Goal: Information Seeking & Learning: Learn about a topic

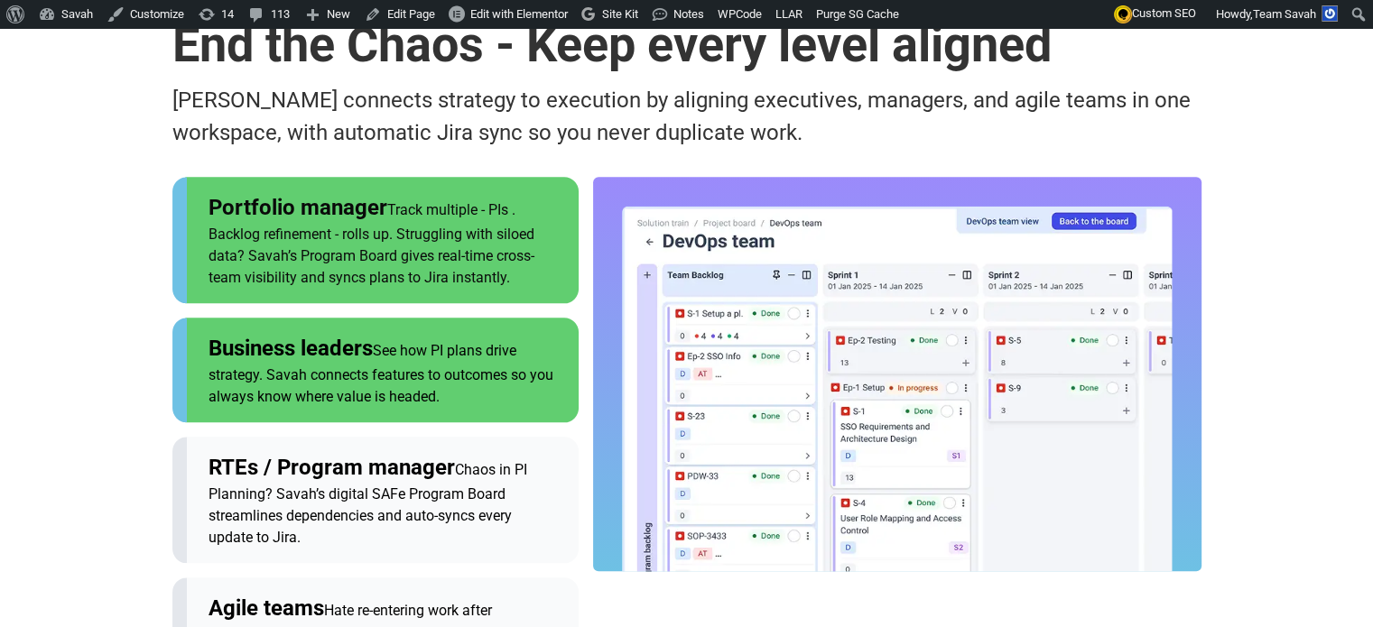
scroll to position [1895, 0]
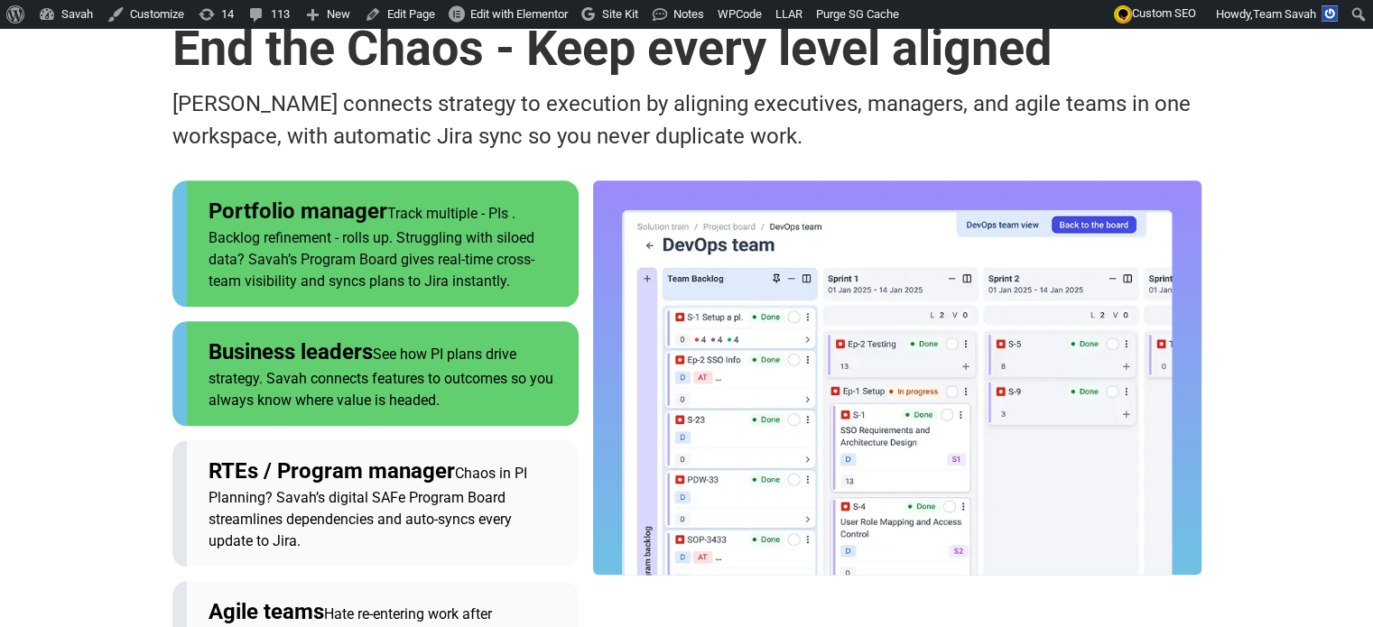
click at [273, 321] on button "Business leaders See how PI plans drive strategy. Savah connects features to ou…" at bounding box center [375, 373] width 406 height 105
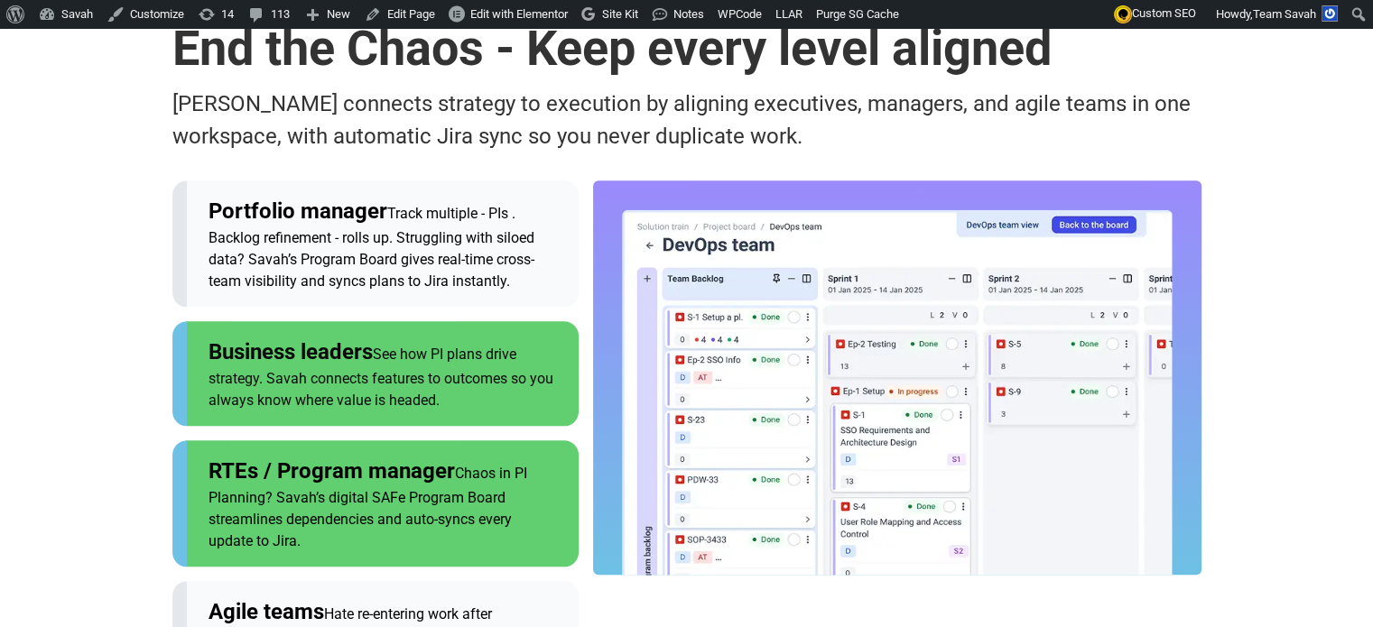
click at [262, 455] on div "RTEs / Program manager Chaos in PI Planning? Savah’s digital SAFe Program Board…" at bounding box center [382, 503] width 348 height 97
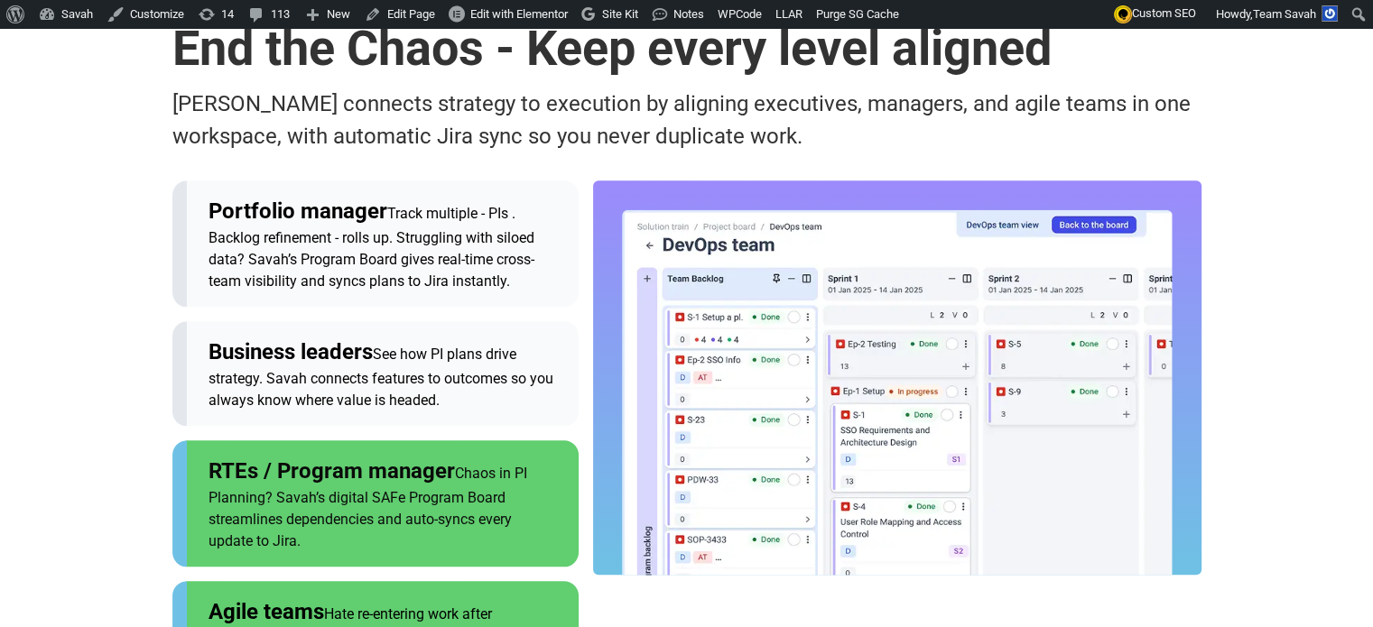
click at [244, 581] on button "Agile teams Hate re-entering work after planning? With Savah, t flow straight i…" at bounding box center [375, 633] width 406 height 105
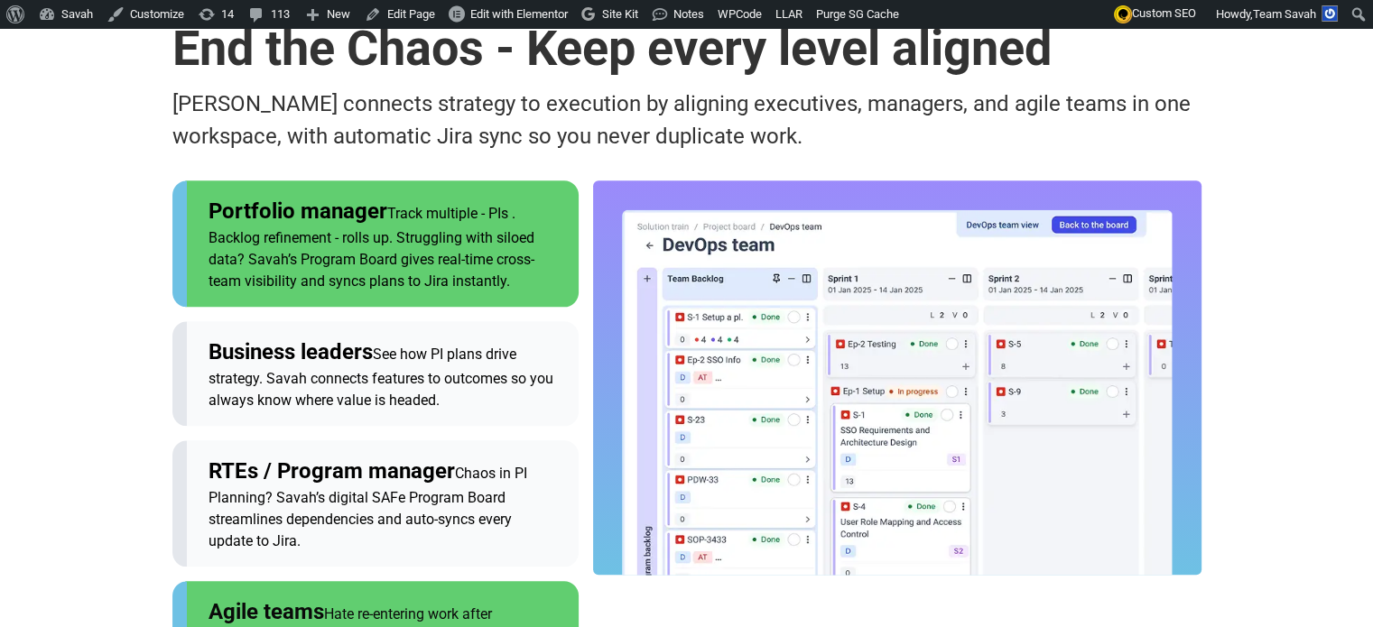
click at [364, 181] on button "Portfolio manager Track multiple - PIs . Backlog refinement - rolls up. Struggl…" at bounding box center [375, 244] width 406 height 126
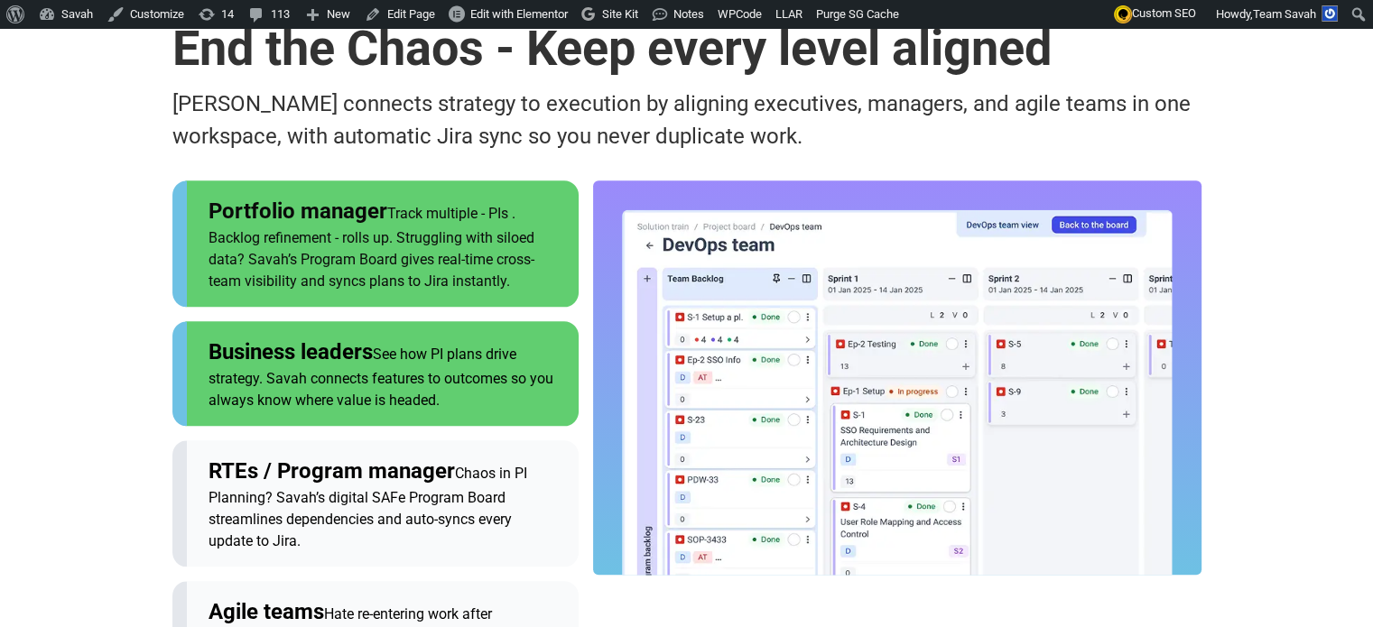
click at [314, 346] on span "See how PI plans drive strategy. Savah connects features to outcomes so you alw…" at bounding box center [380, 377] width 345 height 63
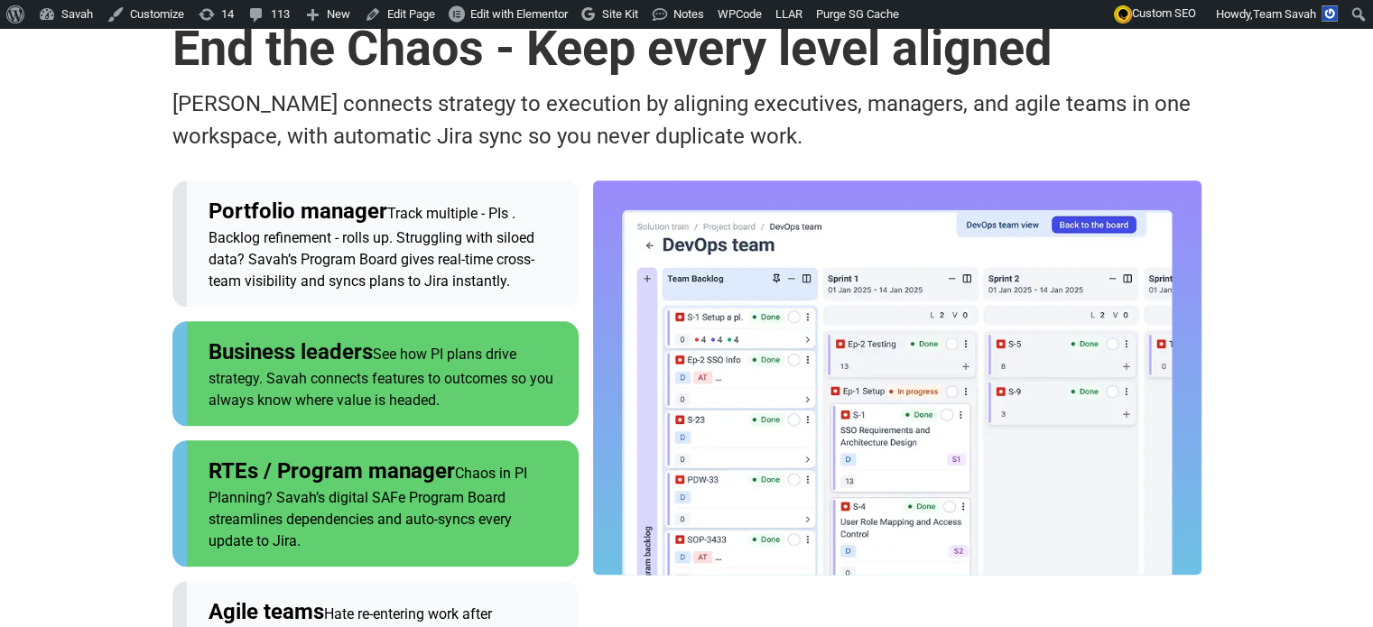
click at [300, 459] on span "RTEs / Program manager" at bounding box center [331, 471] width 246 height 25
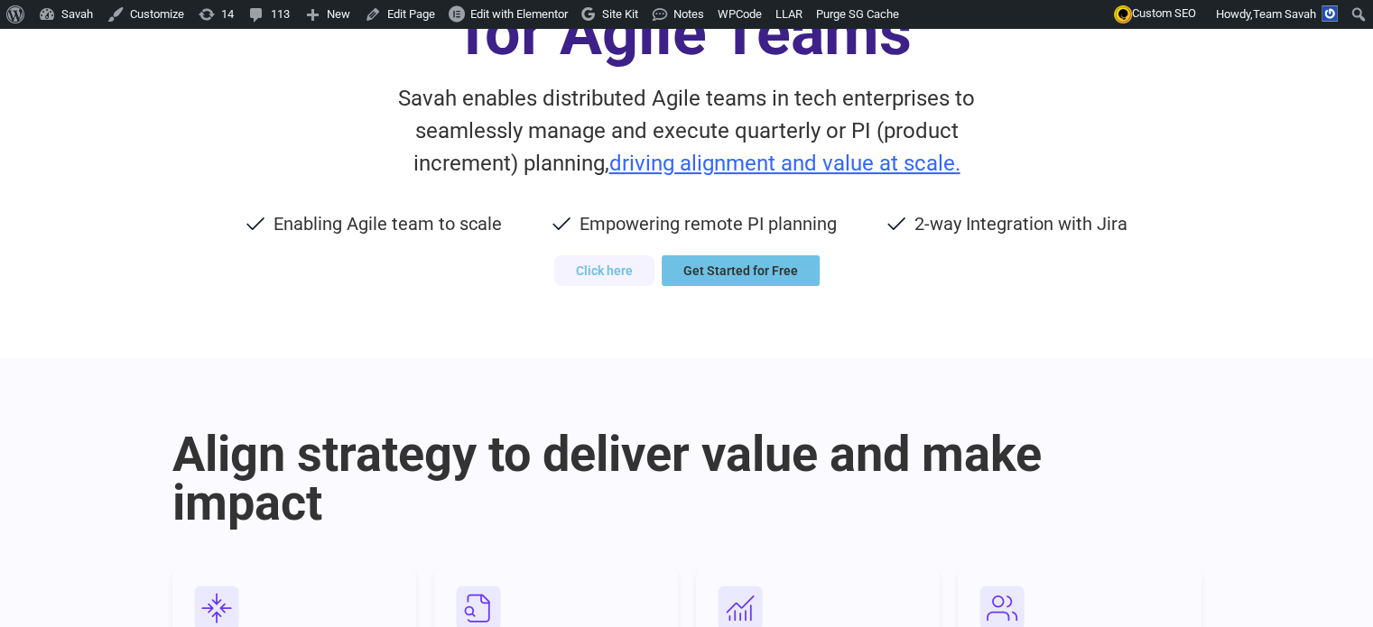
scroll to position [0, 0]
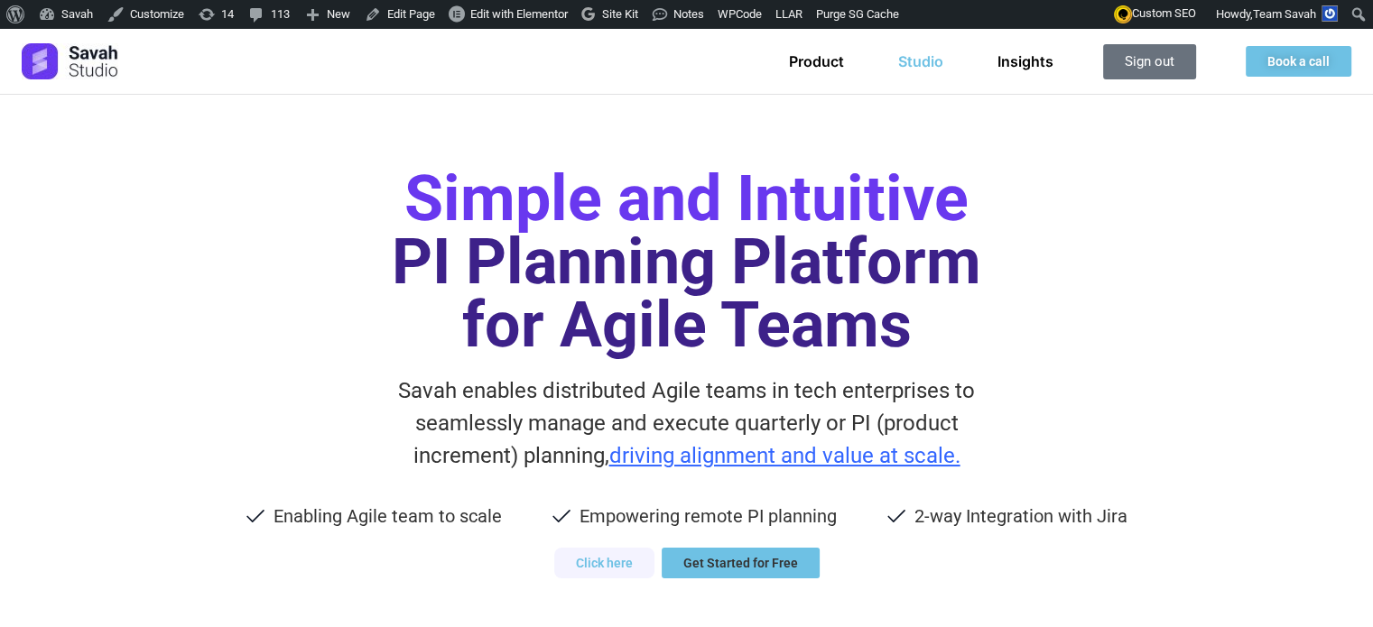
click at [928, 64] on link "Studio" at bounding box center [920, 61] width 45 height 18
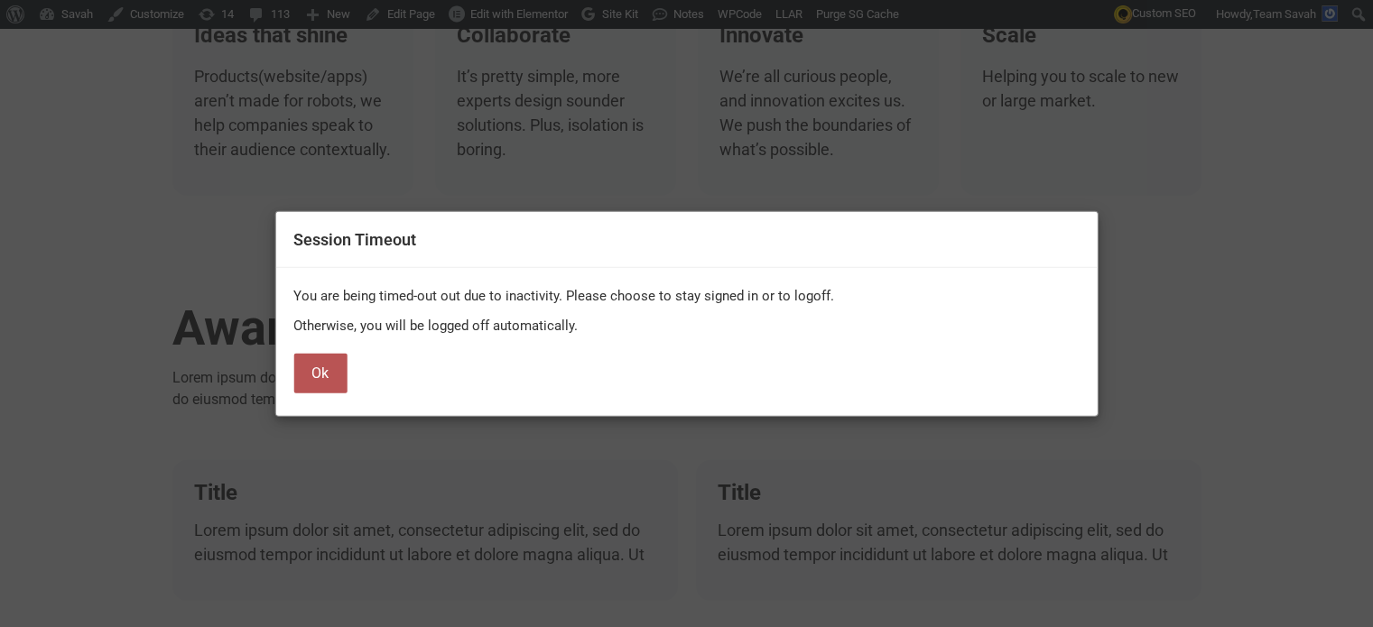
click at [342, 369] on button "Ok" at bounding box center [319, 374] width 53 height 40
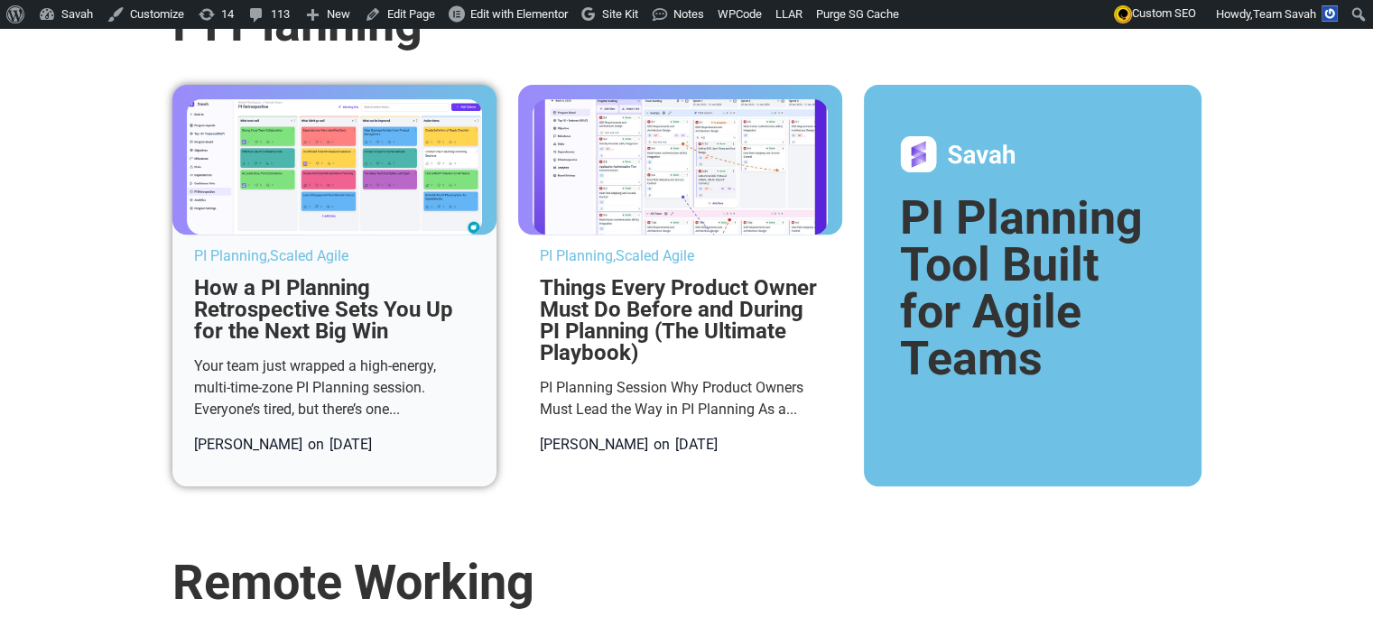
scroll to position [722, 0]
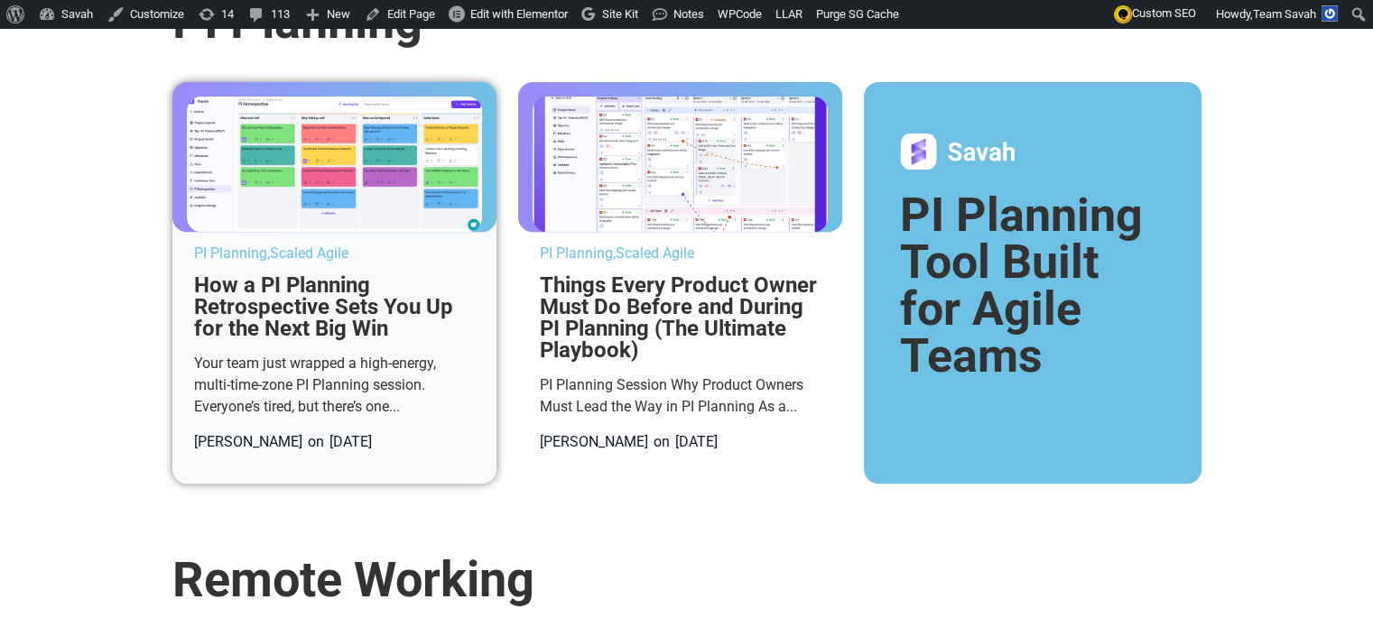
click at [327, 232] on img at bounding box center [334, 164] width 295 height 135
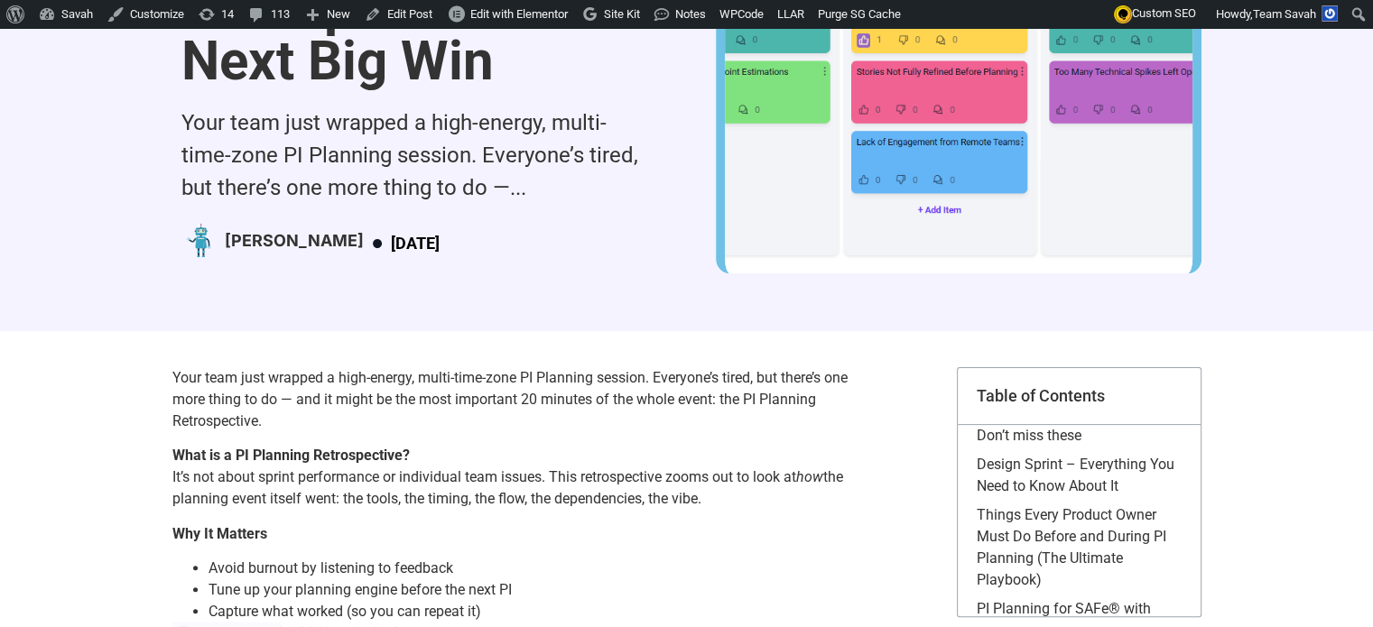
scroll to position [361, 0]
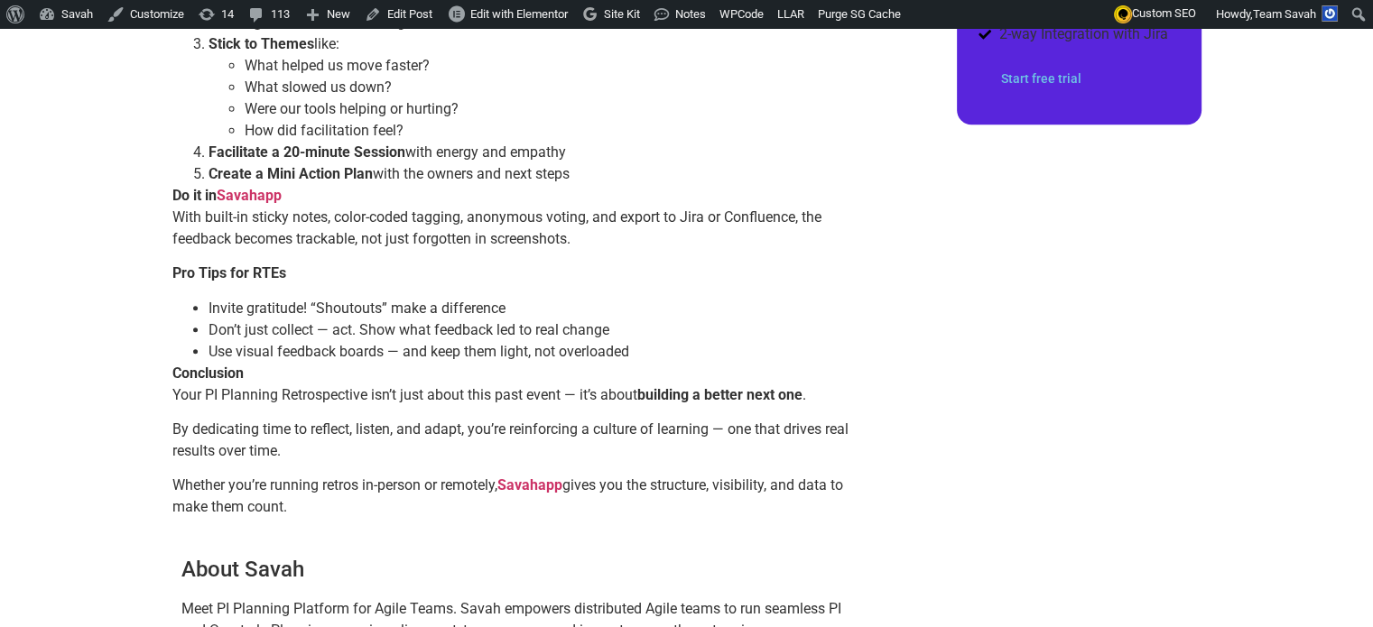
scroll to position [1357, 0]
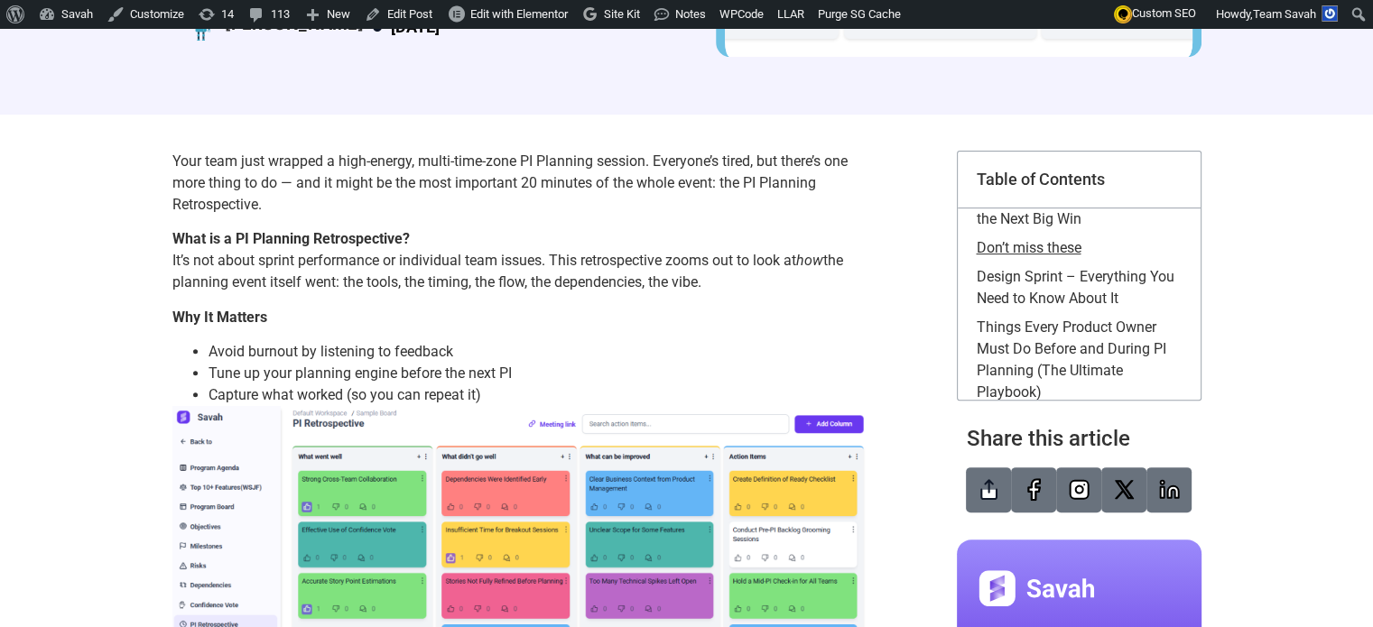
scroll to position [90, 0]
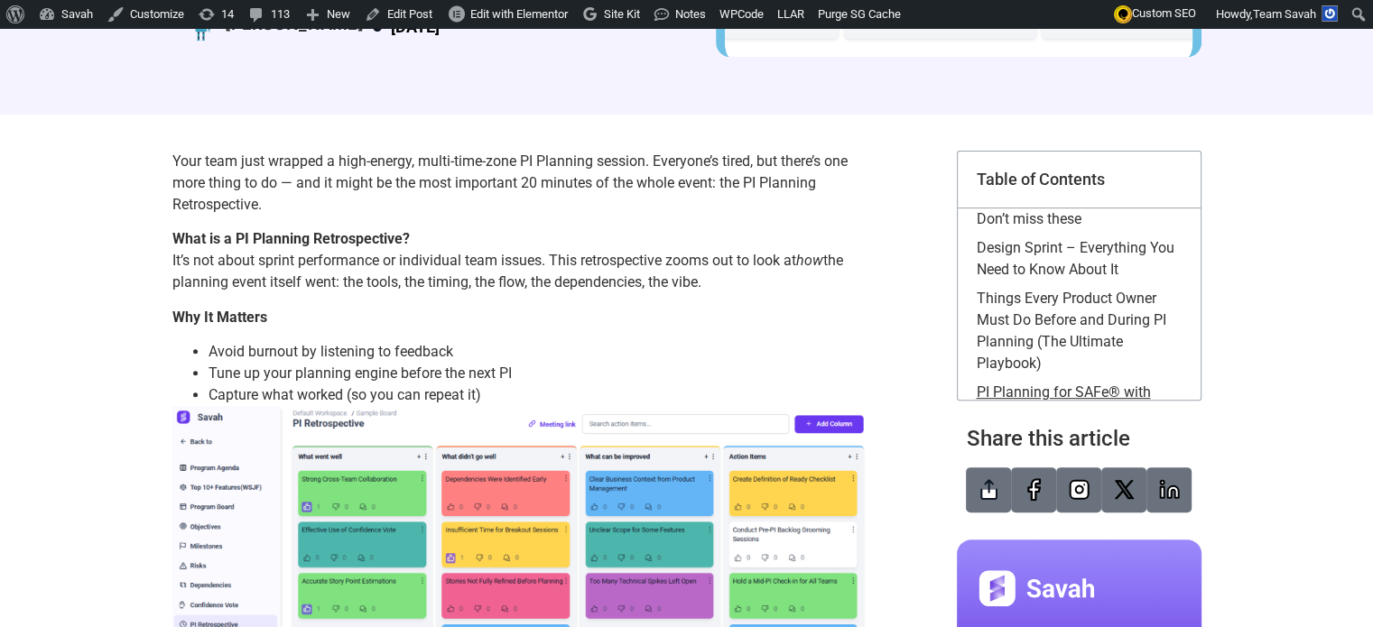
click at [1077, 382] on link "PI Planning for SAFe® with Savahapp" at bounding box center [1079, 403] width 206 height 43
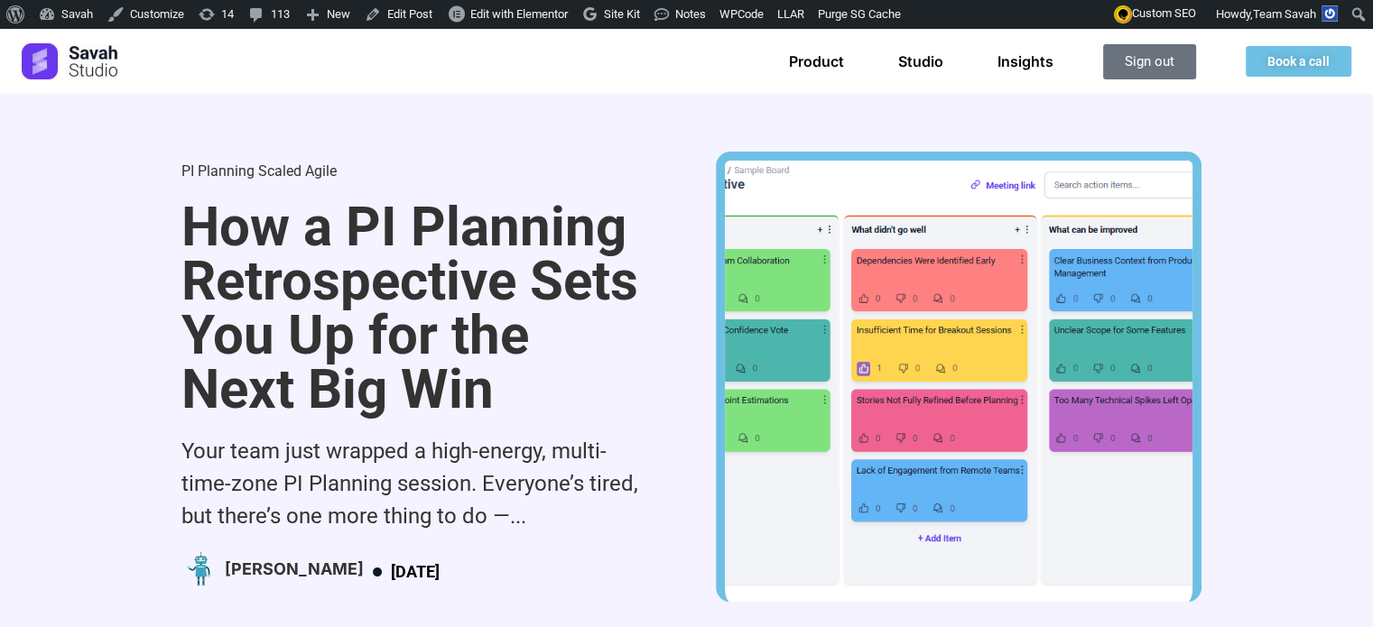
click at [258, 162] on link "Scaled Agile" at bounding box center [297, 170] width 79 height 17
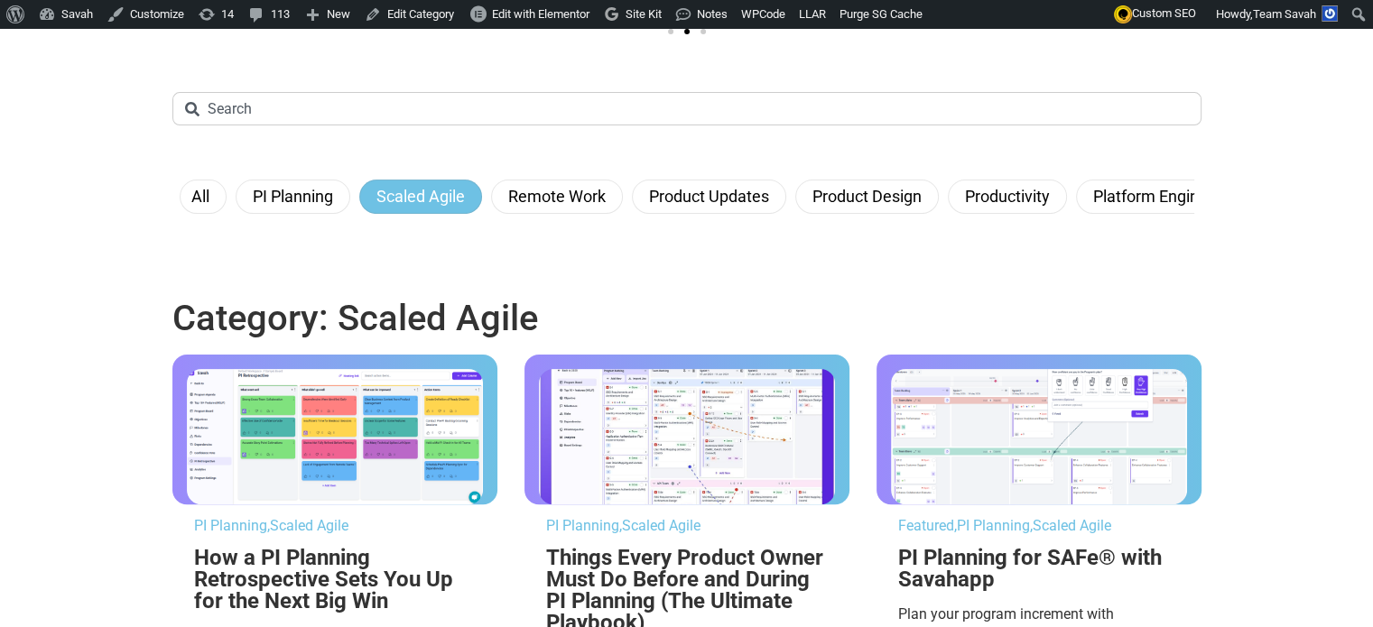
scroll to position [632, 0]
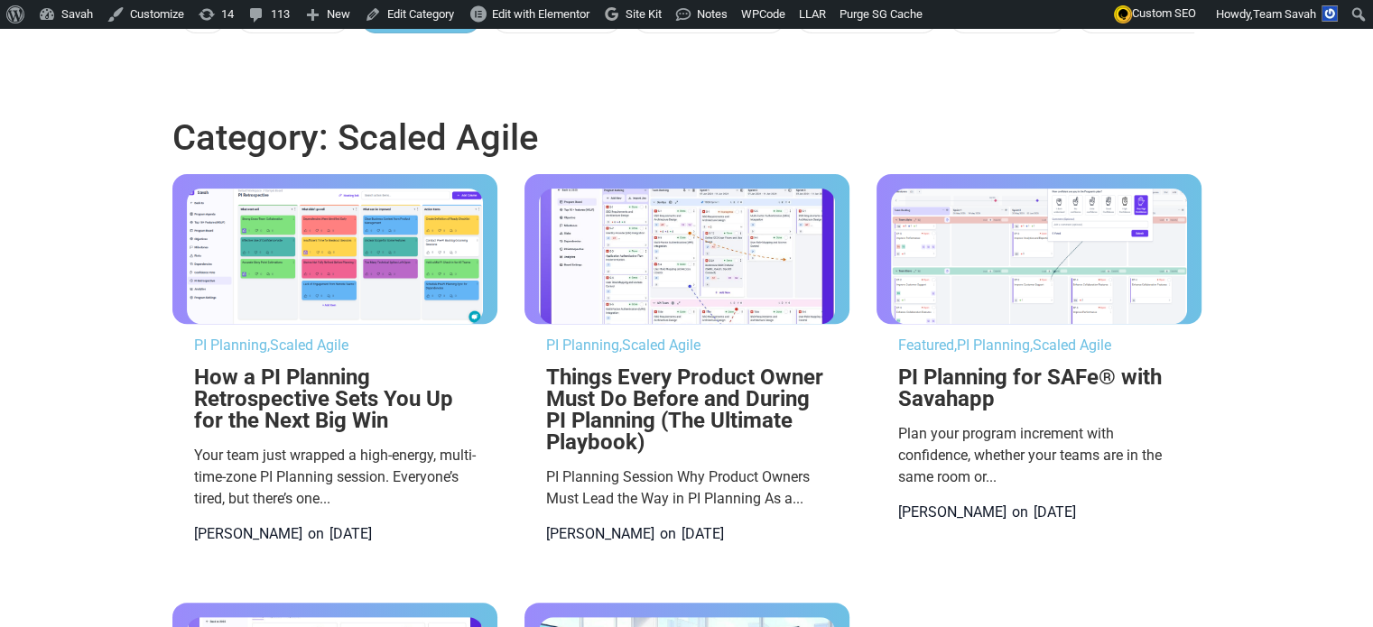
type input "remote"
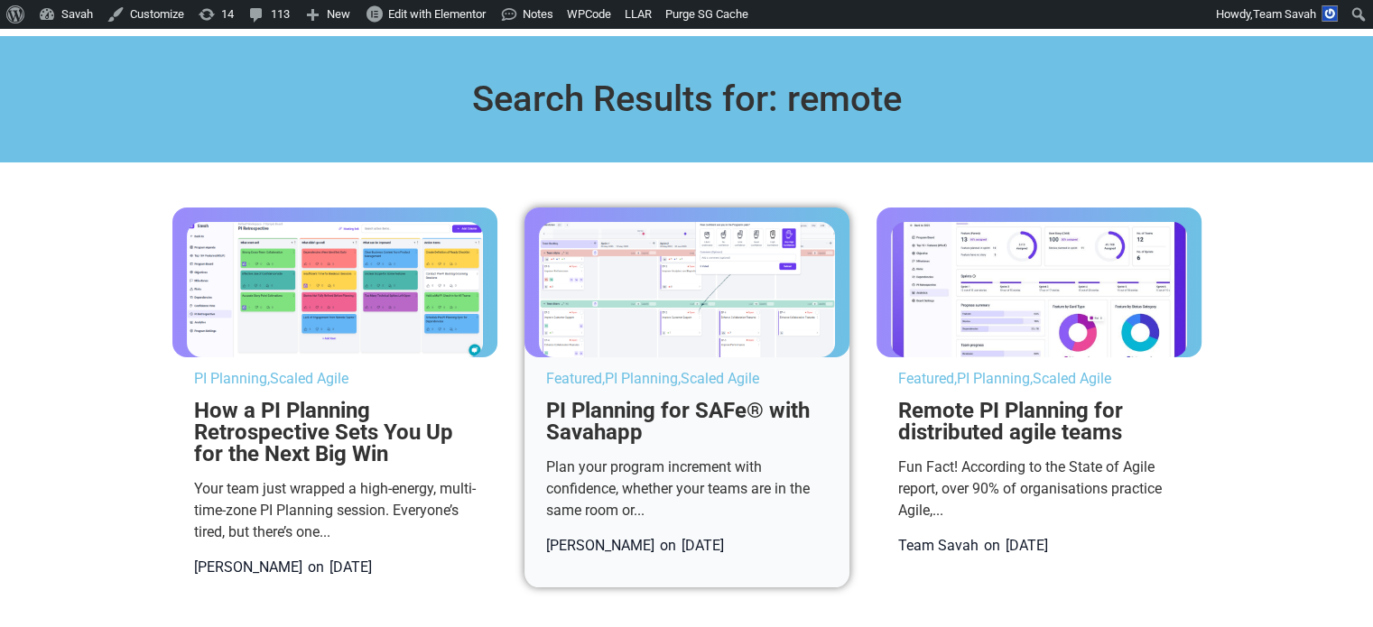
scroll to position [90, 0]
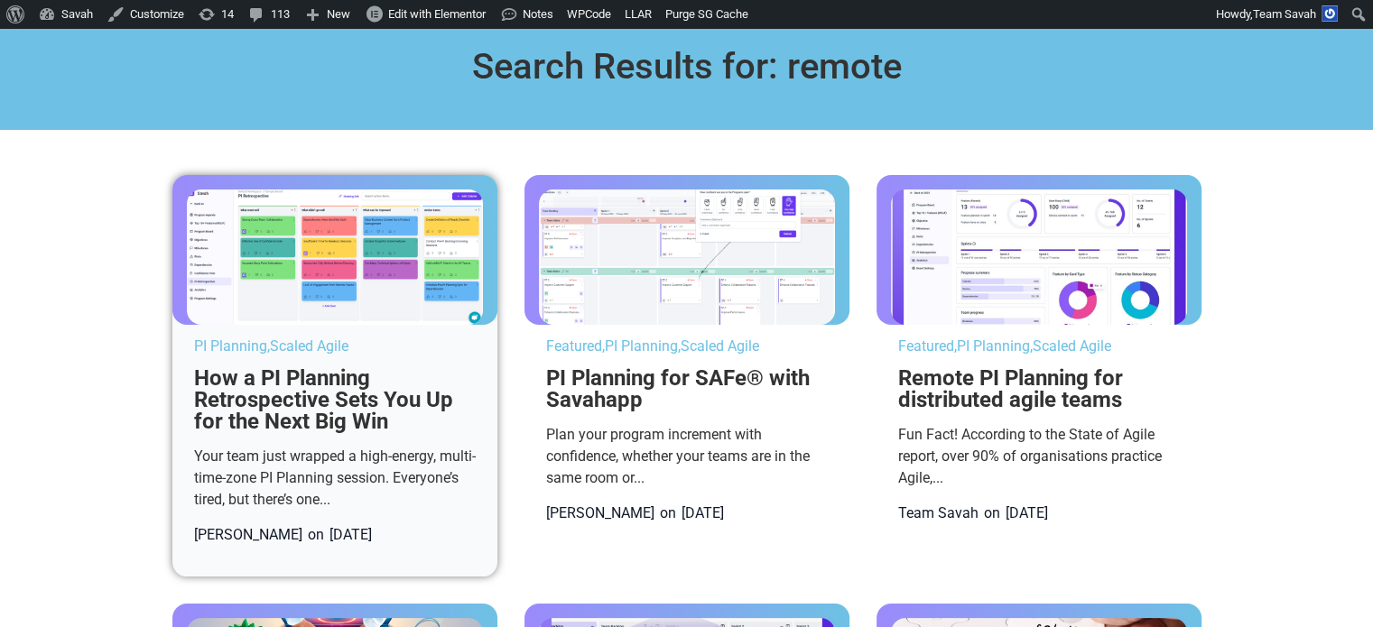
click at [270, 346] on link "Scaled Agile" at bounding box center [309, 346] width 79 height 17
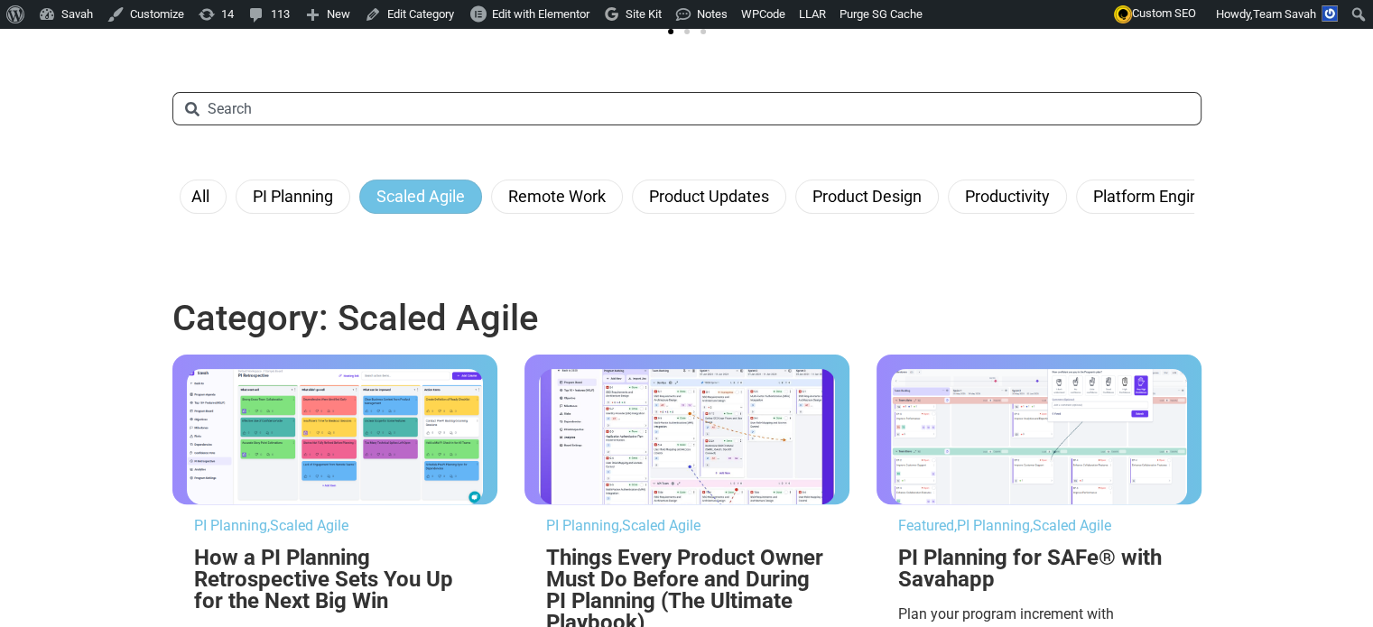
click at [366, 125] on input "Search" at bounding box center [686, 108] width 1029 height 33
type input "savah"
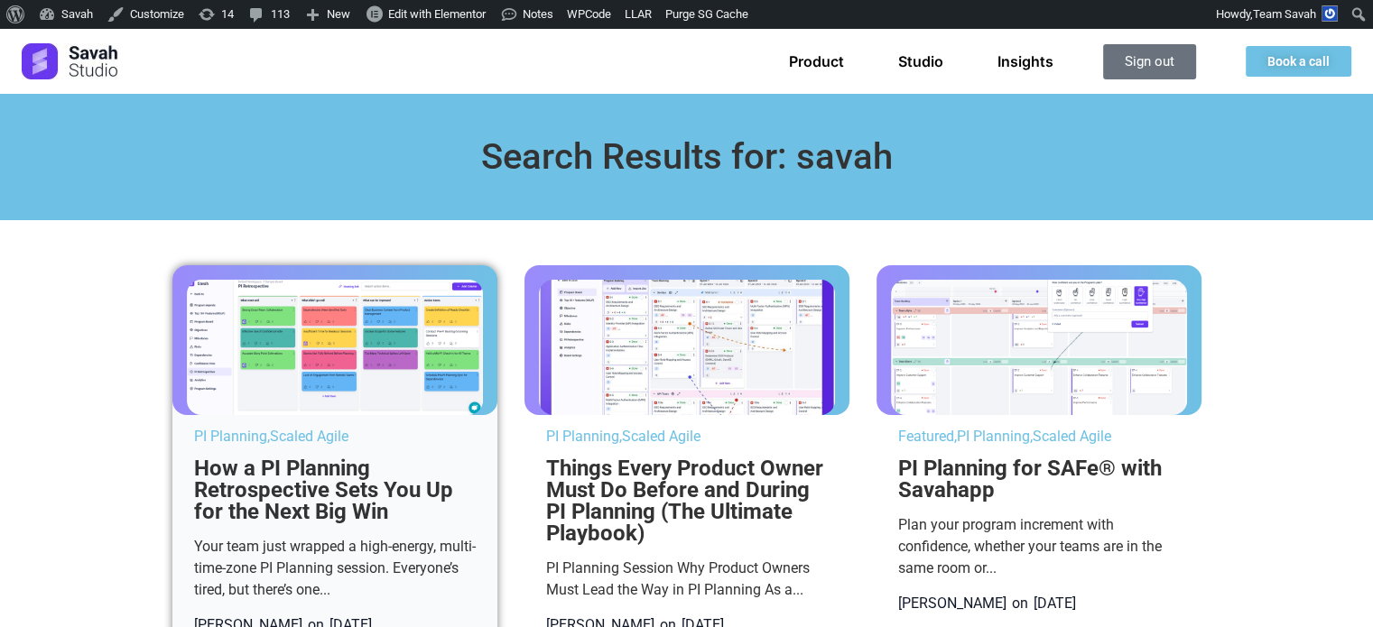
click at [270, 430] on link "Scaled Agile" at bounding box center [309, 436] width 79 height 17
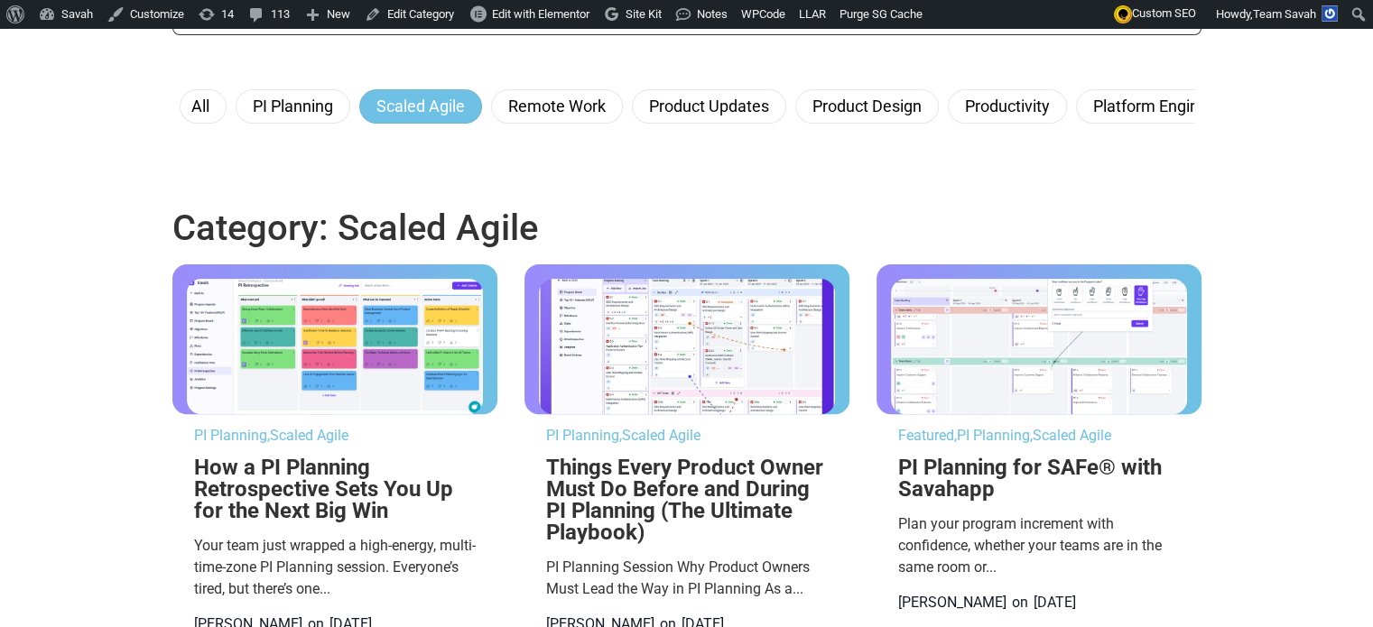
click at [255, 35] on input "Search" at bounding box center [686, 18] width 1029 height 33
type input "check list"
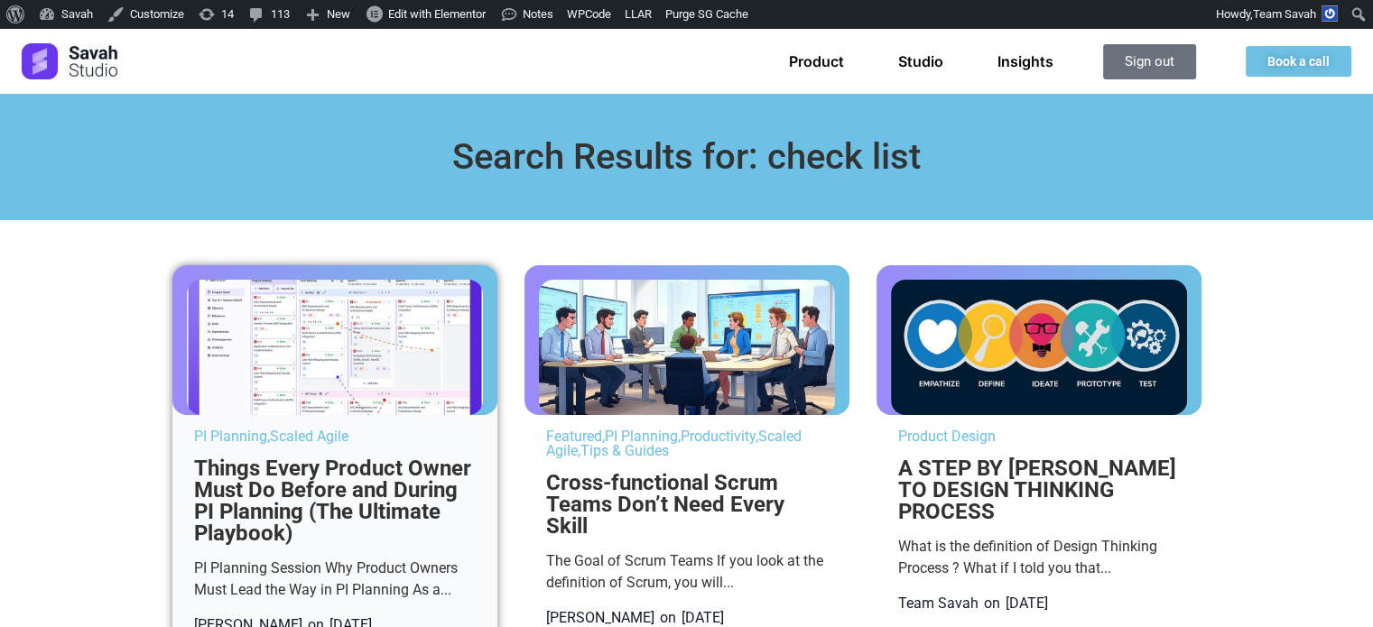
click at [194, 441] on link "PI Planning" at bounding box center [230, 436] width 73 height 17
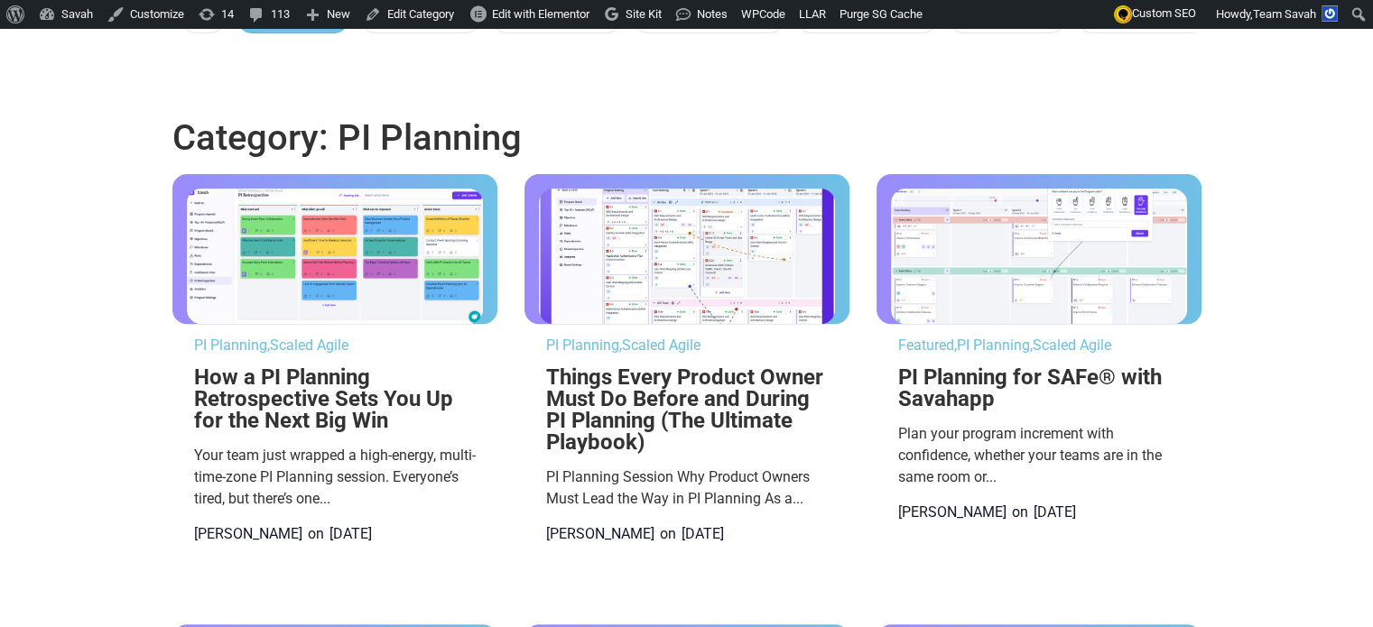
type input "playbook"
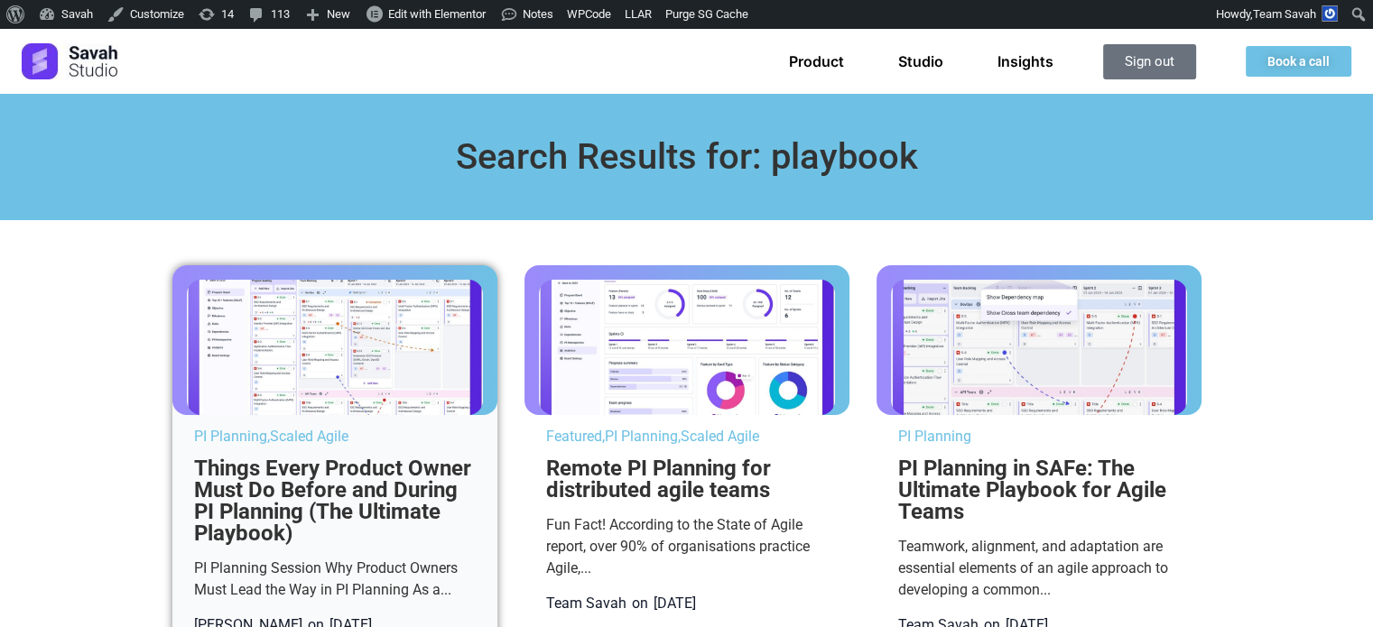
click at [194, 440] on link "PI Planning" at bounding box center [230, 436] width 73 height 17
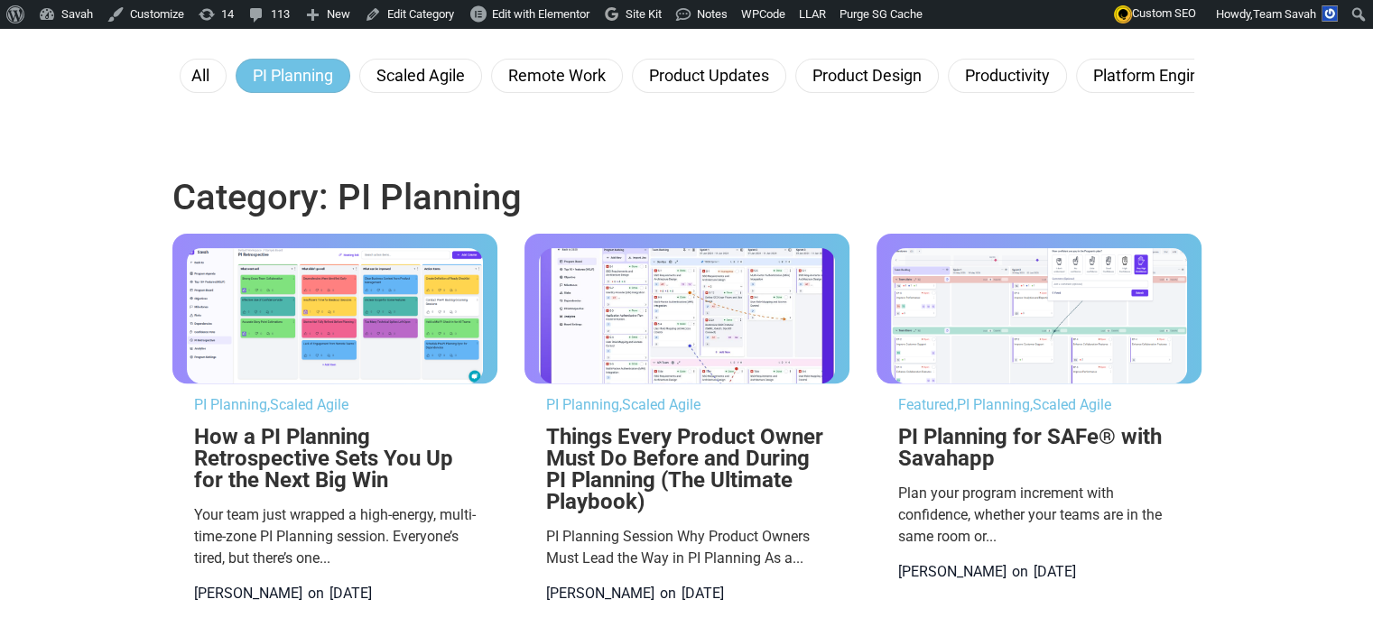
scroll to position [542, 0]
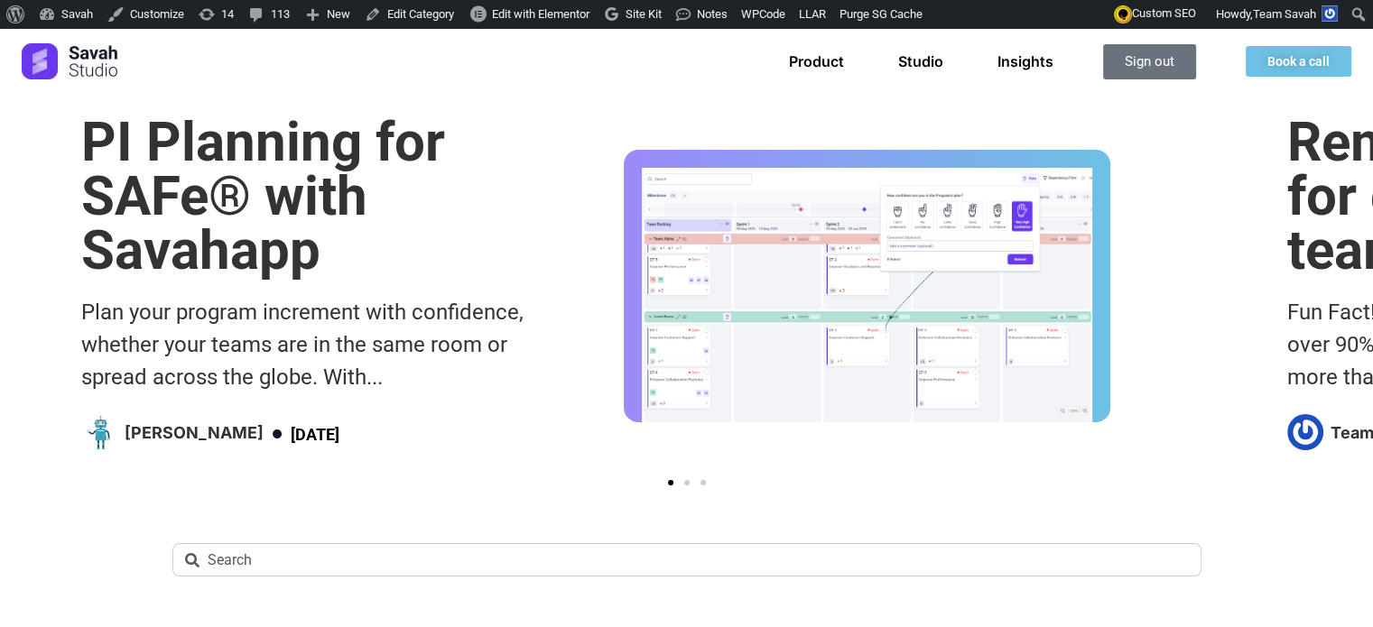
click at [318, 116] on div "Cross-functional Scrum Teams Don’t Need Every Skill The Goal of Scrum Teams If …" at bounding box center [686, 301] width 1373 height 370
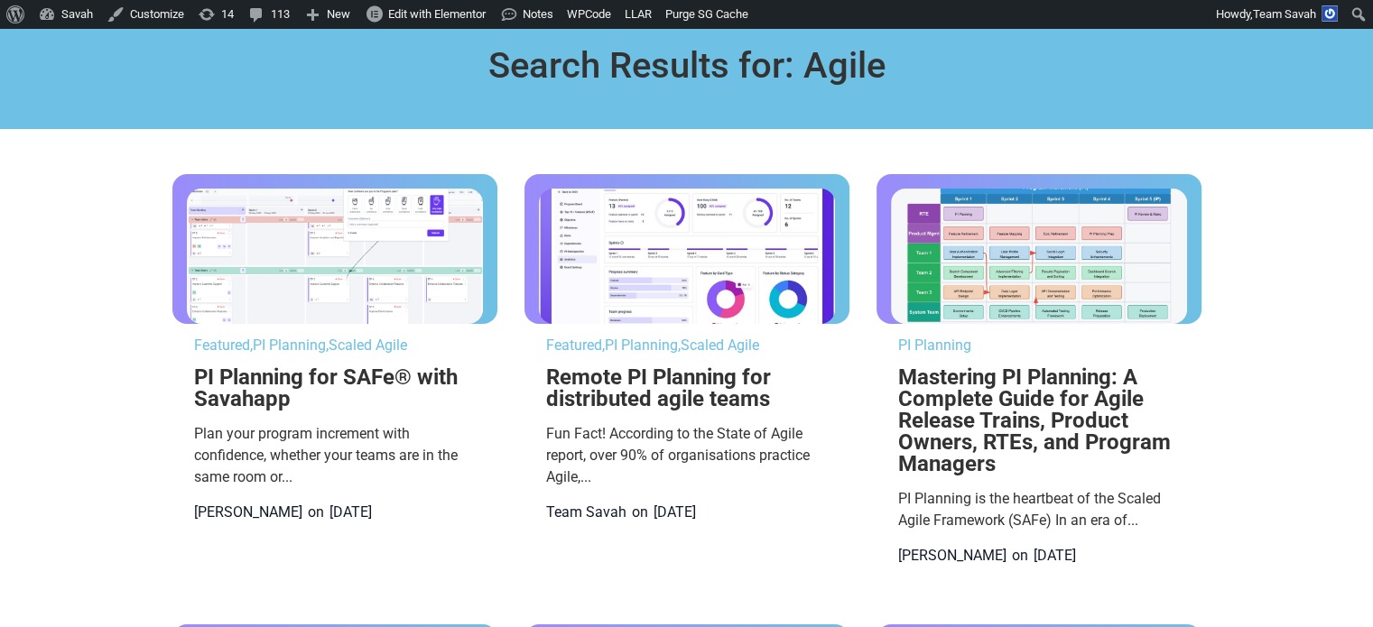
scroll to position [90, 0]
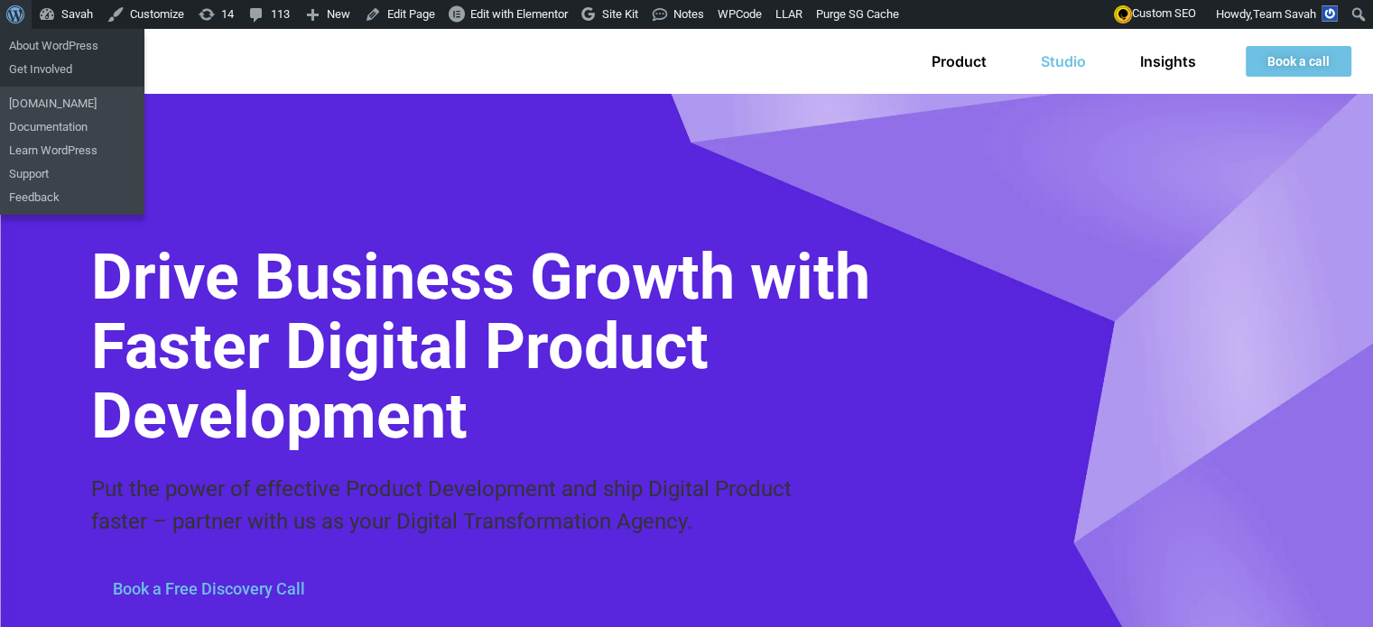
click at [12, 14] on span "Toolbar" at bounding box center [13, 12] width 14 height 25
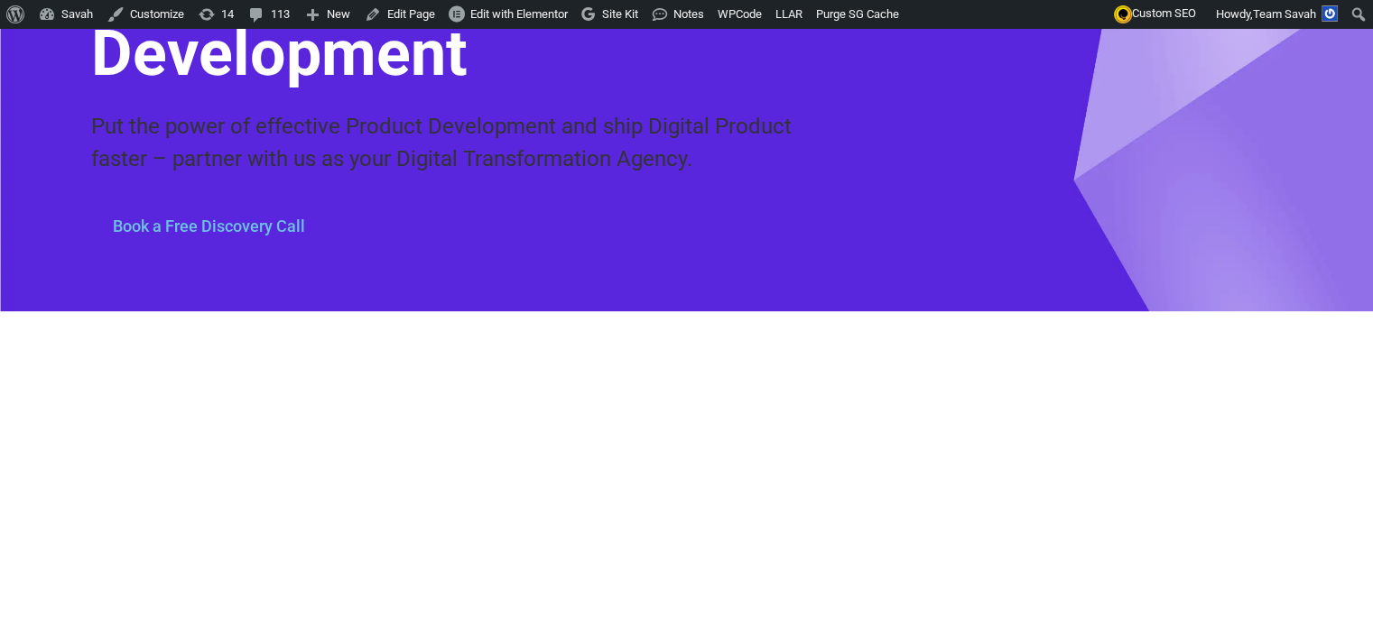
scroll to position [181, 0]
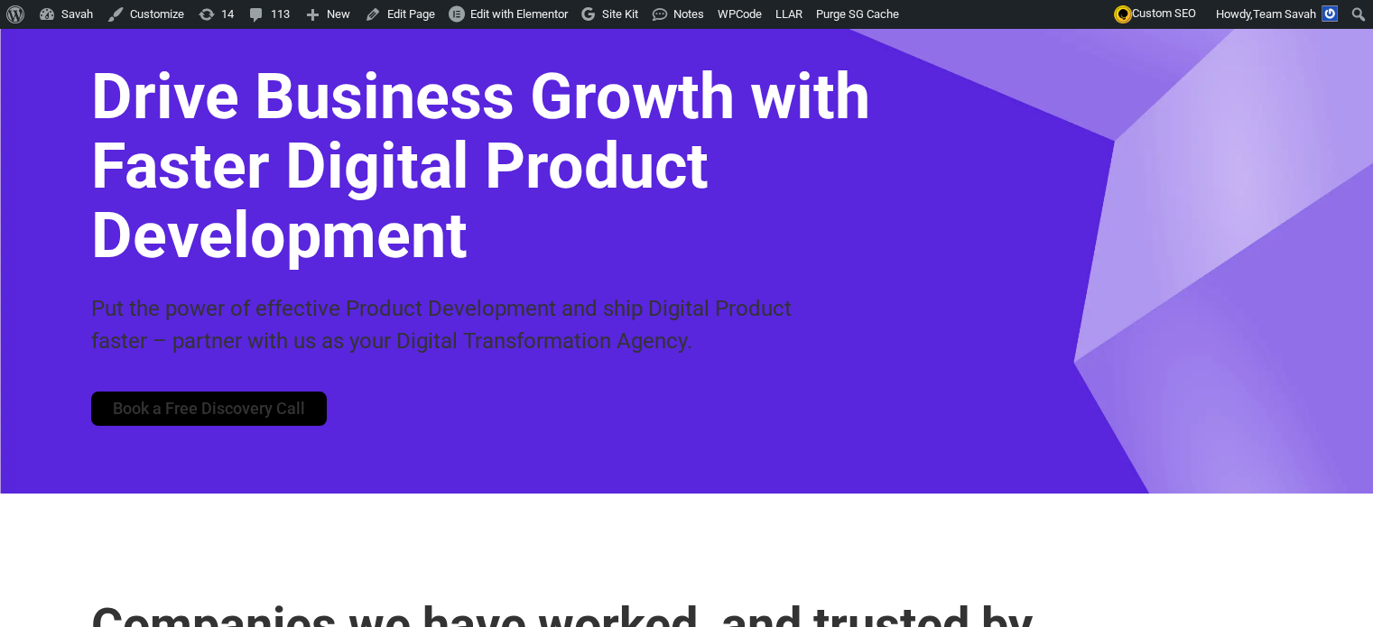
click at [279, 403] on span "Book a Free Discovery Call" at bounding box center [209, 409] width 192 height 16
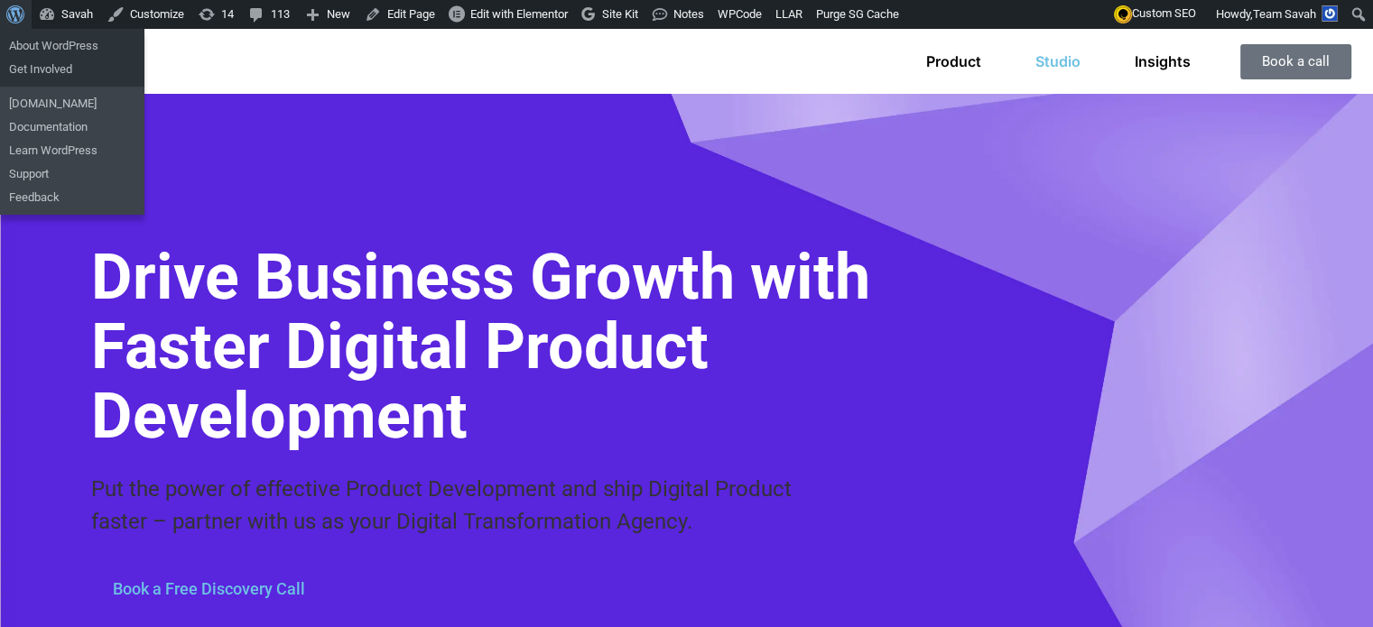
click at [10, 3] on span "Toolbar" at bounding box center [13, 12] width 14 height 25
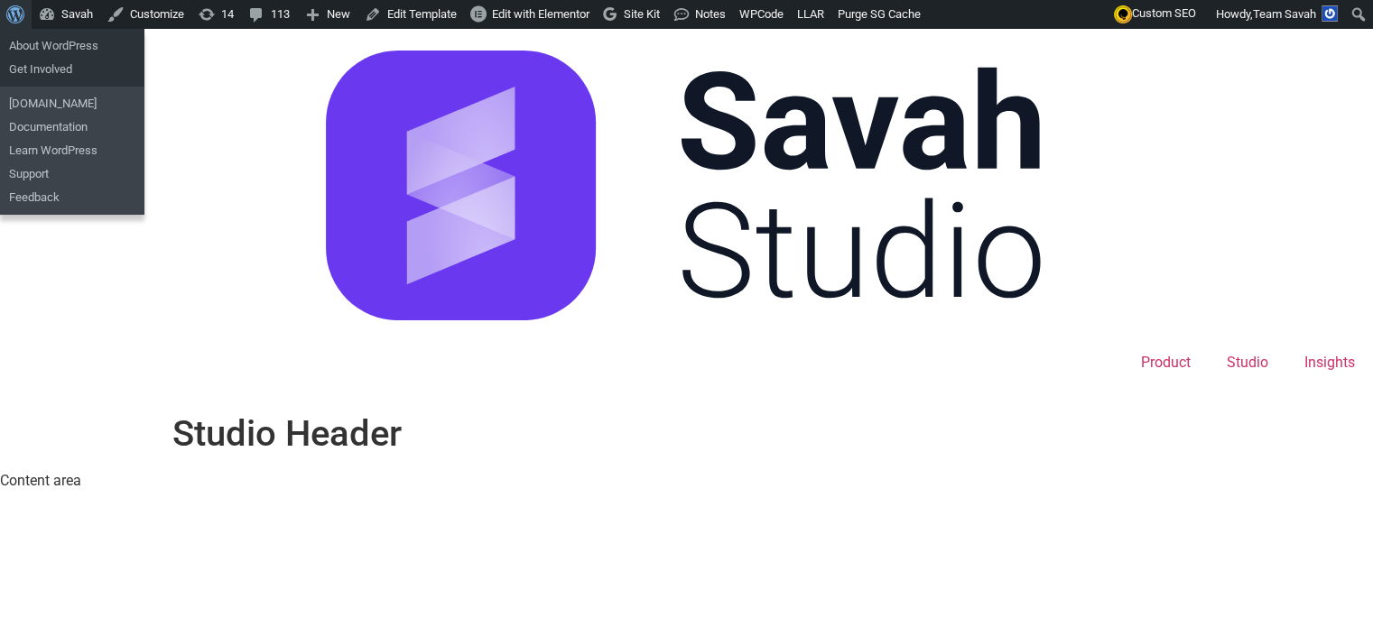
click at [9, 10] on span "Toolbar" at bounding box center [13, 12] width 14 height 25
